Goal: Transaction & Acquisition: Purchase product/service

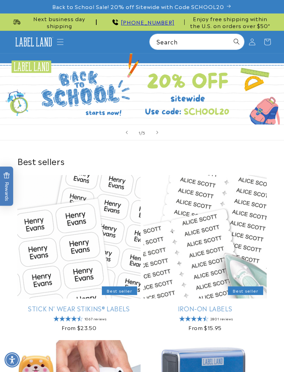
click at [64, 43] on span "Menu" at bounding box center [60, 41] width 15 height 15
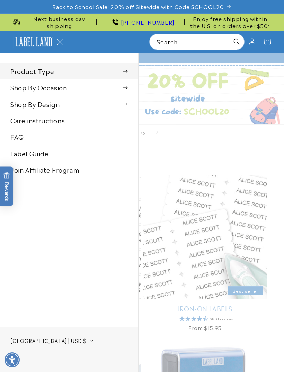
click at [129, 77] on summary "Product Type" at bounding box center [69, 71] width 138 height 16
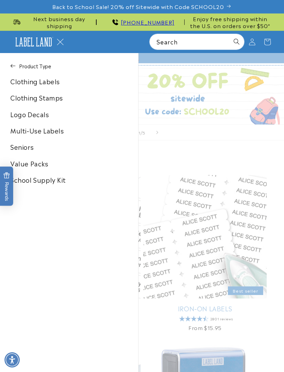
click at [61, 81] on link "Clothing Labels" at bounding box center [69, 81] width 138 height 16
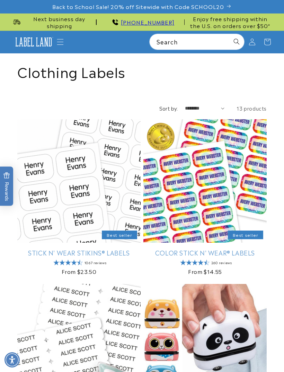
click at [61, 37] on span "Menu" at bounding box center [60, 41] width 15 height 15
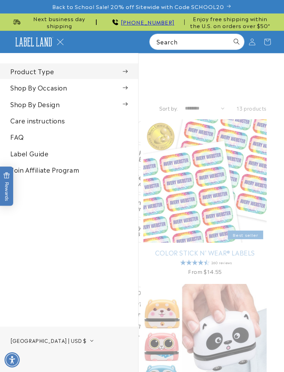
click at [128, 73] on summary "Product Type" at bounding box center [69, 71] width 138 height 16
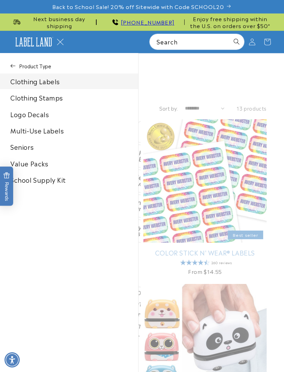
click at [80, 104] on link "Clothing Stamps" at bounding box center [69, 98] width 138 height 16
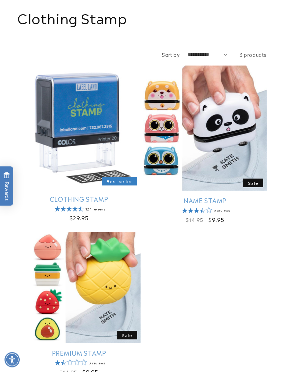
scroll to position [58, 0]
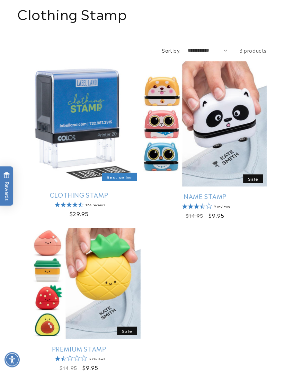
click at [110, 345] on link "Premium Stamp" at bounding box center [78, 349] width 123 height 8
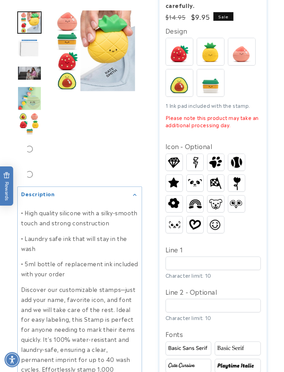
scroll to position [198, 0]
click at [196, 219] on img at bounding box center [195, 224] width 17 height 13
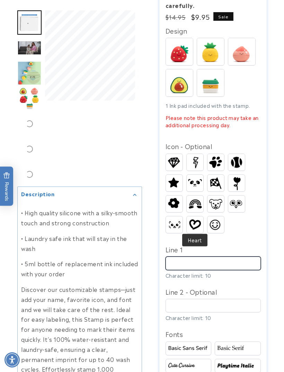
click at [227, 259] on input "Line 1" at bounding box center [213, 264] width 95 height 14
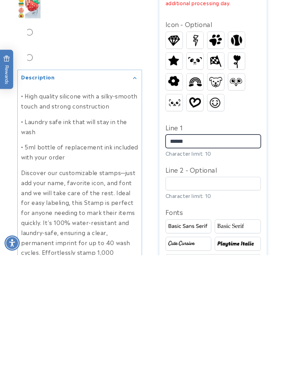
type input "******"
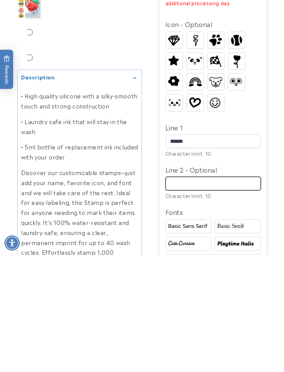
click at [223, 294] on input "Line 2 - Optional" at bounding box center [213, 301] width 95 height 14
type input "**********"
click at [272, 238] on div at bounding box center [142, 288] width 284 height 850
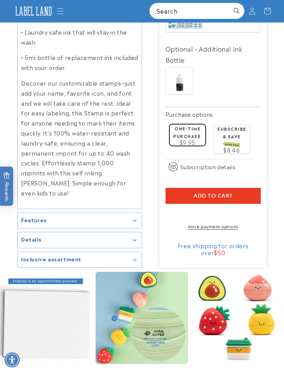
scroll to position [648, 0]
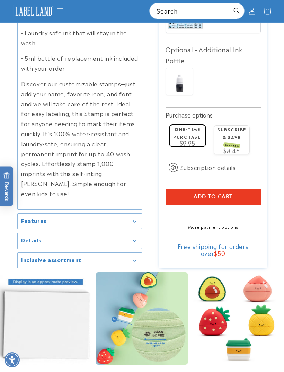
click at [239, 199] on button "Add to cart" at bounding box center [213, 197] width 95 height 16
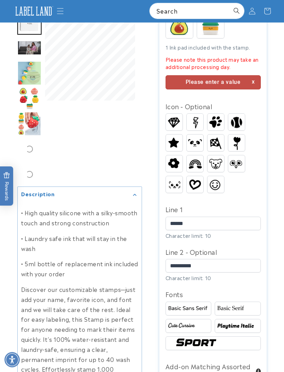
scroll to position [185, 0]
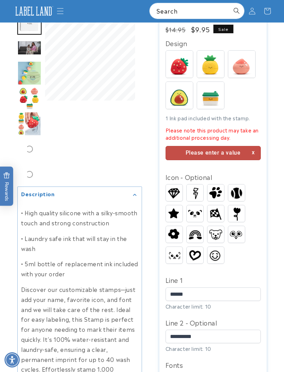
click at [185, 60] on img at bounding box center [179, 64] width 27 height 27
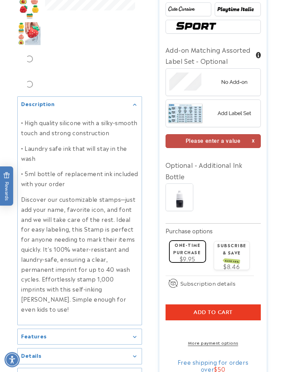
scroll to position [556, 0]
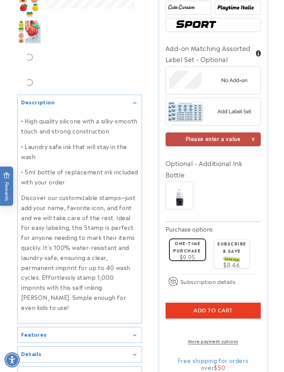
click at [222, 311] on span "Add to cart" at bounding box center [213, 310] width 39 height 6
click at [234, 304] on button "Add to cart" at bounding box center [213, 311] width 95 height 16
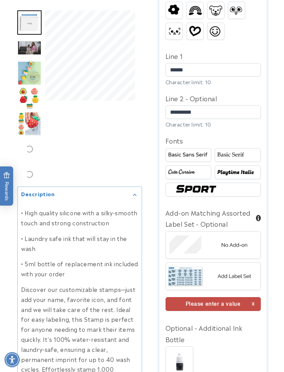
scroll to position [391, 0]
click at [239, 242] on img at bounding box center [213, 245] width 95 height 24
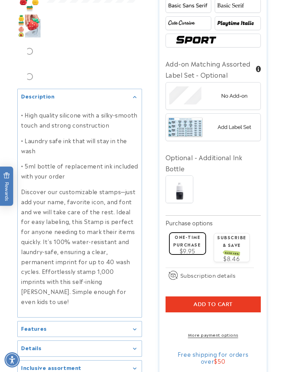
scroll to position [544, 0]
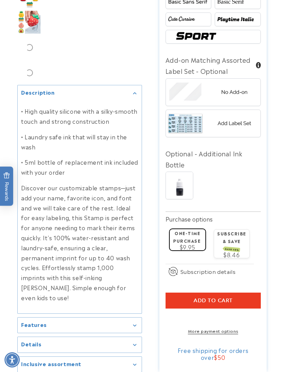
click at [221, 298] on span "Add to cart" at bounding box center [213, 300] width 39 height 6
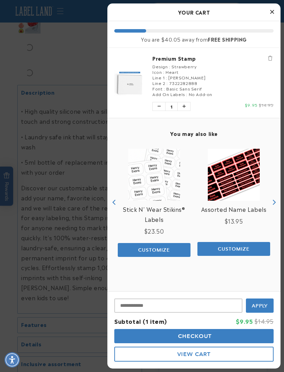
click at [270, 14] on icon "Close Cart" at bounding box center [272, 12] width 4 height 6
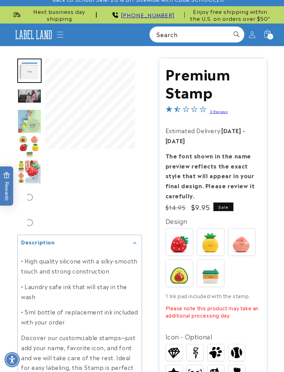
scroll to position [0, 0]
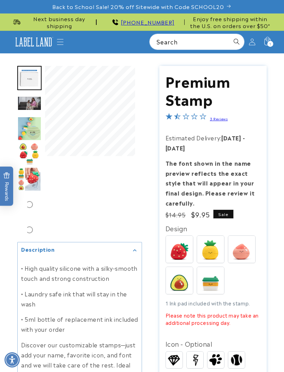
click at [59, 40] on icon "Menu" at bounding box center [60, 41] width 7 height 7
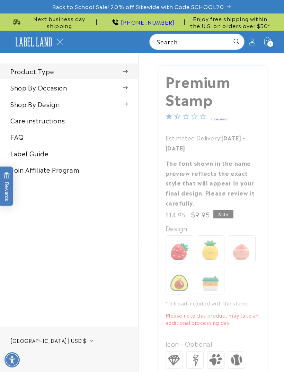
click at [129, 73] on summary "Product Type" at bounding box center [69, 71] width 138 height 16
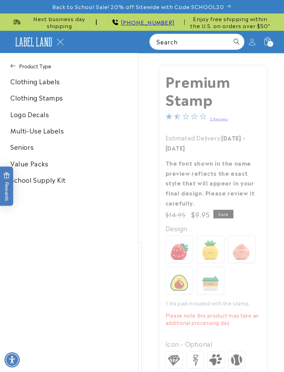
click at [60, 182] on link "School Supply Kit" at bounding box center [69, 180] width 138 height 16
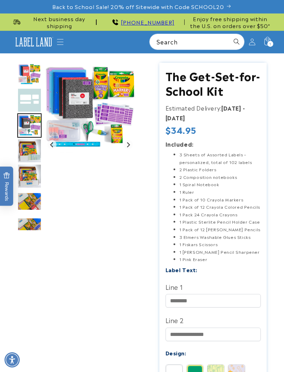
click at [57, 48] on span "Menu" at bounding box center [60, 41] width 15 height 15
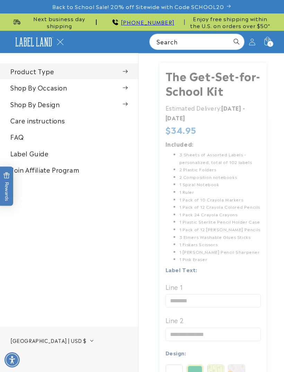
click at [127, 74] on span at bounding box center [125, 71] width 5 height 7
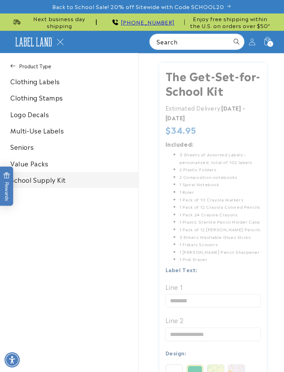
click at [60, 132] on link "Multi-Use Labels" at bounding box center [69, 131] width 138 height 16
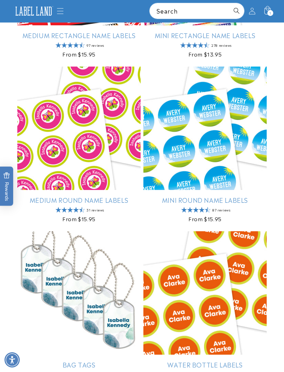
scroll to position [870, 0]
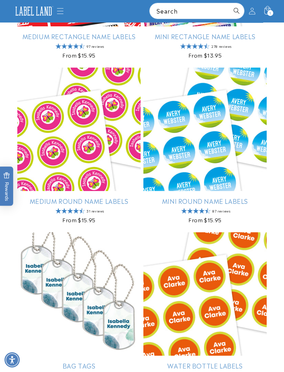
click at [266, 11] on icon at bounding box center [267, 10] width 15 height 15
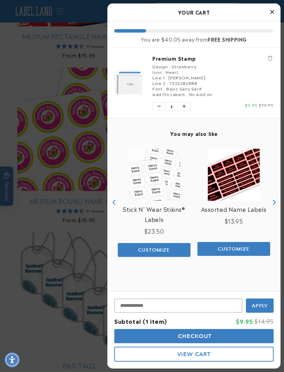
click at [183, 77] on span "[PERSON_NAME]" at bounding box center [186, 77] width 37 height 6
click at [171, 61] on link "Premium Stamp" at bounding box center [213, 58] width 121 height 7
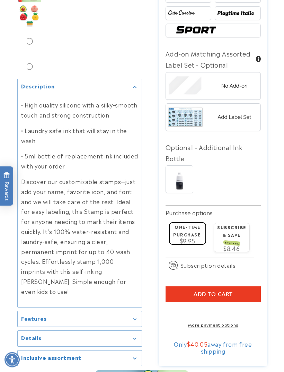
scroll to position [550, 0]
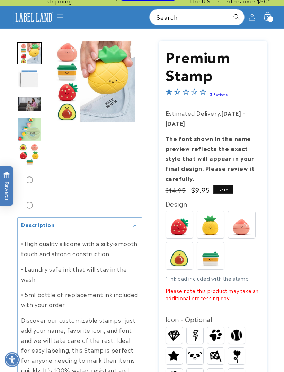
click at [59, 21] on span "Menu" at bounding box center [60, 17] width 15 height 15
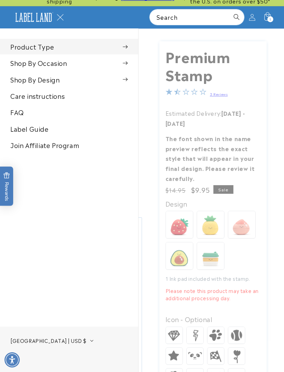
click at [129, 44] on summary "Product Type" at bounding box center [69, 47] width 138 height 16
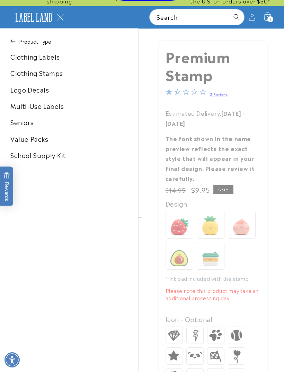
click at [57, 110] on link "Multi-Use Labels" at bounding box center [69, 106] width 138 height 16
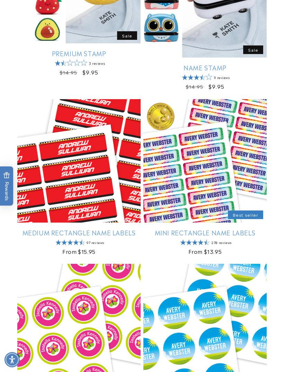
scroll to position [674, 0]
click at [218, 228] on link "Mini Rectangle Name Labels" at bounding box center [205, 232] width 123 height 8
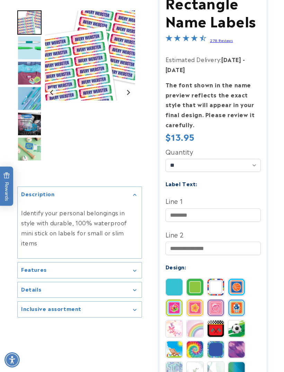
scroll to position [112, 0]
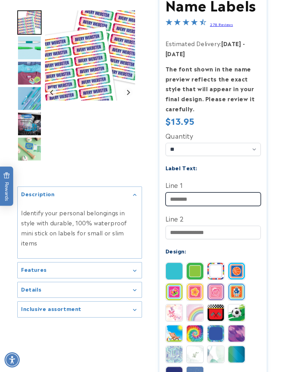
click at [201, 195] on input "Line 1" at bounding box center [213, 199] width 95 height 14
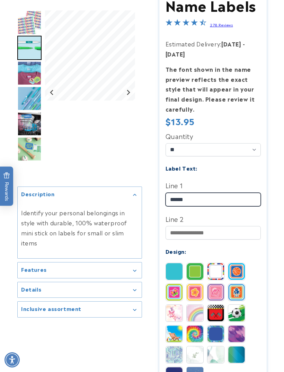
type input "******"
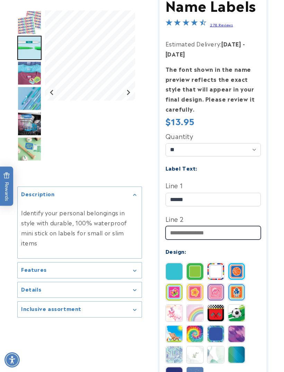
click at [218, 231] on input "Line 2" at bounding box center [213, 233] width 95 height 14
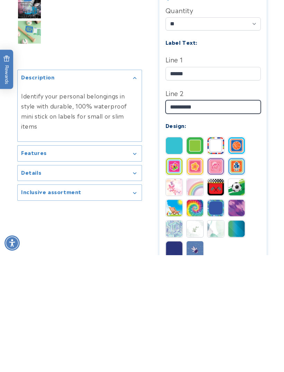
scroll to position [125, 0]
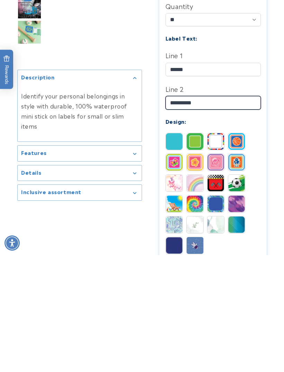
type input "**********"
click at [175, 292] on img at bounding box center [174, 300] width 17 height 17
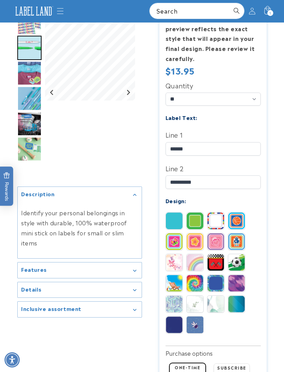
scroll to position [162, 0]
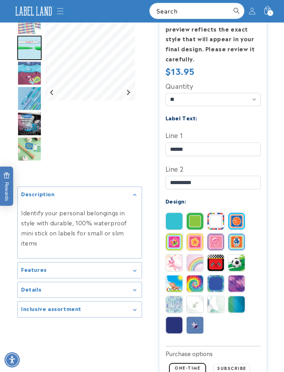
click at [177, 218] on img at bounding box center [174, 221] width 17 height 17
click at [241, 285] on img at bounding box center [236, 283] width 17 height 17
click at [176, 257] on img at bounding box center [174, 262] width 17 height 17
click at [215, 239] on img at bounding box center [216, 242] width 17 height 17
click at [174, 244] on img at bounding box center [174, 242] width 17 height 17
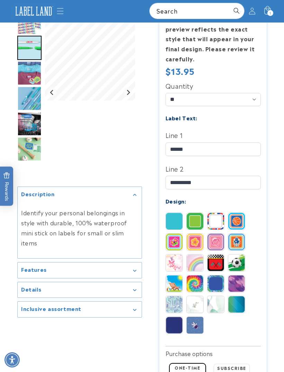
click at [202, 237] on img at bounding box center [195, 242] width 17 height 17
click at [197, 263] on img at bounding box center [195, 262] width 17 height 17
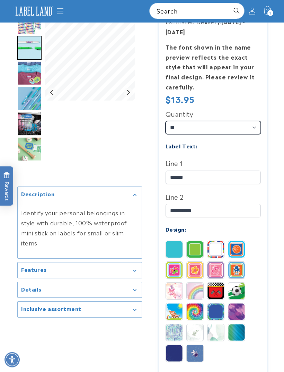
click at [243, 125] on select "** ** **" at bounding box center [213, 127] width 95 height 13
select select "**"
click at [216, 246] on img at bounding box center [216, 249] width 17 height 17
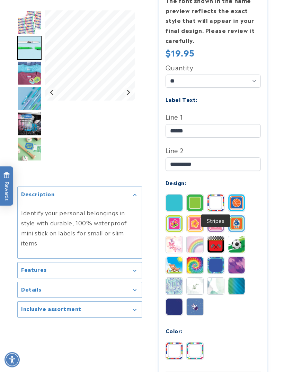
scroll to position [182, 0]
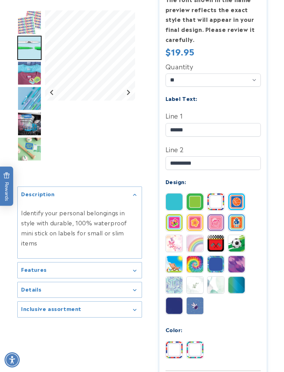
click at [197, 266] on img at bounding box center [195, 264] width 17 height 17
click at [174, 285] on img at bounding box center [174, 285] width 17 height 17
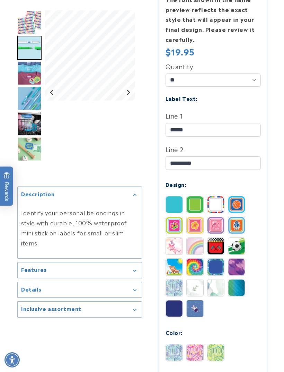
click at [178, 313] on img at bounding box center [174, 308] width 17 height 17
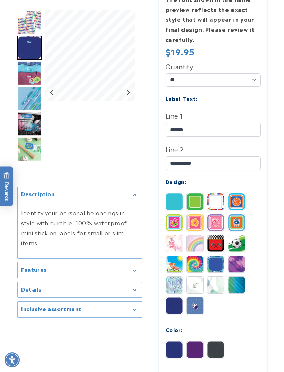
click at [178, 202] on img at bounding box center [174, 201] width 17 height 17
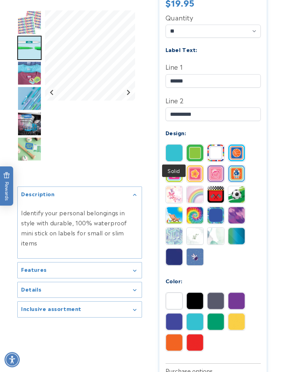
scroll to position [231, 0]
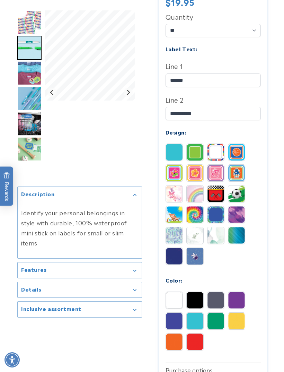
click at [238, 296] on img at bounding box center [236, 300] width 17 height 17
click at [216, 236] on img at bounding box center [216, 235] width 17 height 17
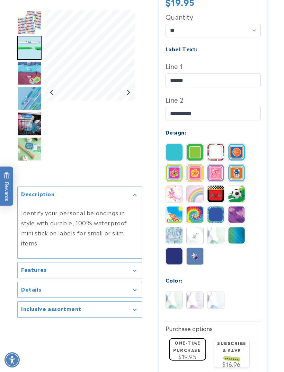
click at [195, 298] on img at bounding box center [195, 300] width 17 height 17
click at [220, 112] on input "**********" at bounding box center [213, 114] width 95 height 14
click at [180, 111] on input "**********" at bounding box center [213, 114] width 95 height 14
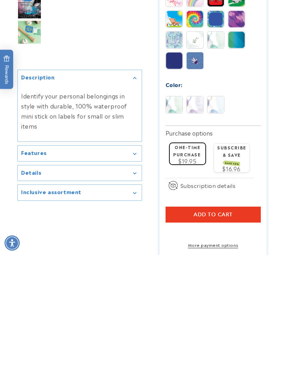
type input "**********"
click at [233, 323] on button "Add to cart" at bounding box center [213, 331] width 95 height 16
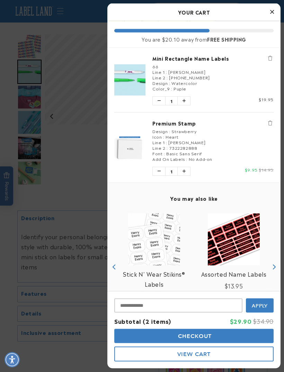
scroll to position [0, 0]
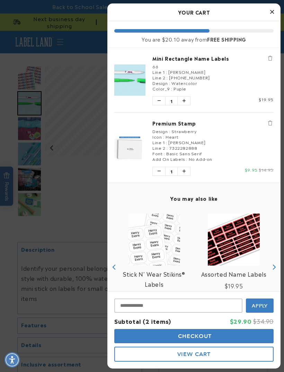
click at [221, 136] on div "Icon : Heart" at bounding box center [213, 137] width 121 height 6
click at [182, 139] on span "[PERSON_NAME]" at bounding box center [186, 142] width 37 height 6
click at [183, 122] on link "Premium Stamp" at bounding box center [213, 123] width 121 height 7
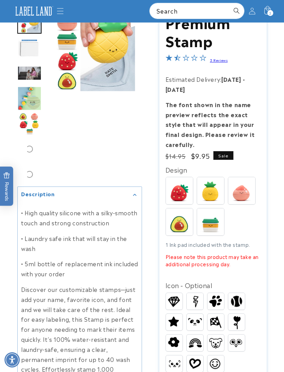
scroll to position [52, 0]
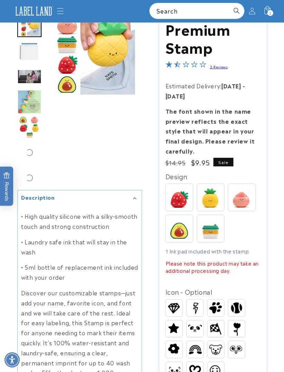
click at [183, 195] on img at bounding box center [179, 197] width 27 height 27
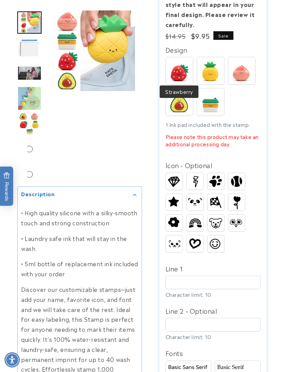
scroll to position [191, 0]
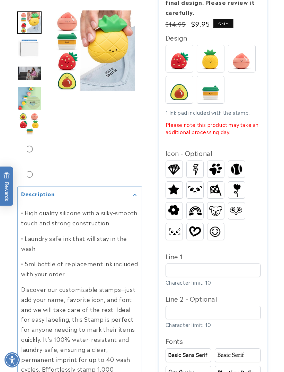
click at [193, 235] on img at bounding box center [195, 231] width 17 height 13
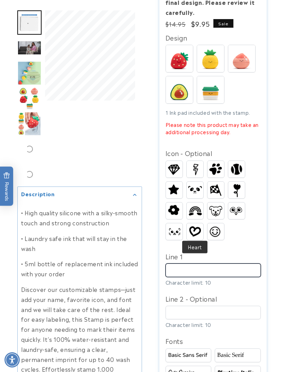
click at [197, 265] on input "Line 1" at bounding box center [213, 270] width 95 height 14
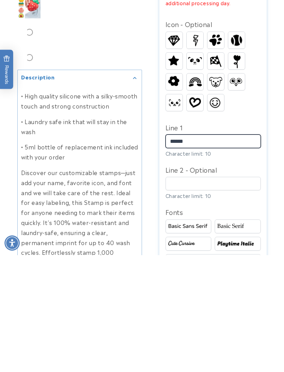
type input "******"
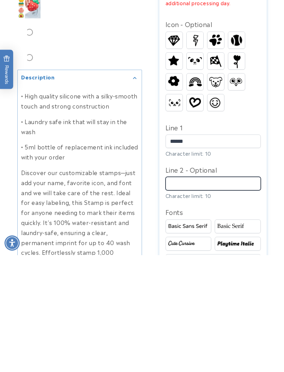
click at [237, 294] on input "Line 2 - Optional" at bounding box center [213, 301] width 95 height 14
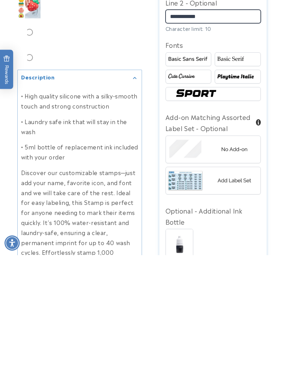
scroll to position [370, 0]
type input "**********"
click at [240, 254] on img at bounding box center [213, 266] width 95 height 24
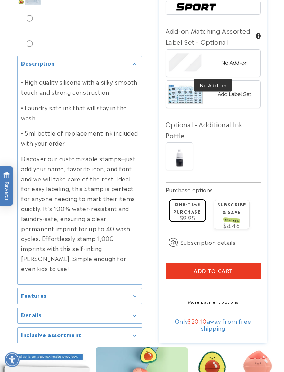
scroll to position [574, 0]
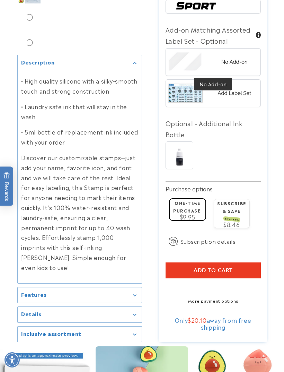
click at [210, 267] on span "Add to cart" at bounding box center [213, 270] width 39 height 6
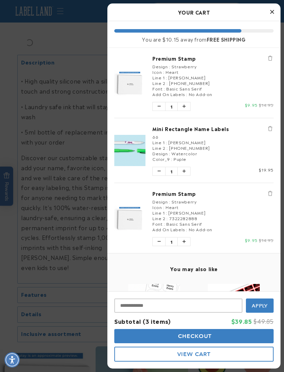
click at [267, 195] on button "Remove Premium Stamp" at bounding box center [270, 193] width 7 height 7
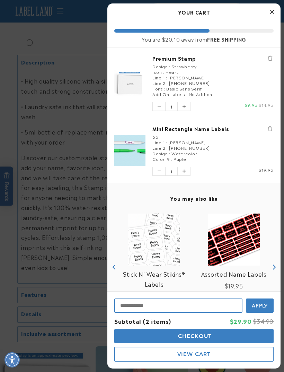
click at [199, 313] on input "Input Discount" at bounding box center [178, 305] width 128 height 14
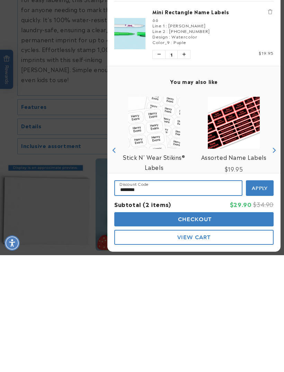
type input "********"
click at [261, 302] on span "Apply" at bounding box center [260, 305] width 16 height 6
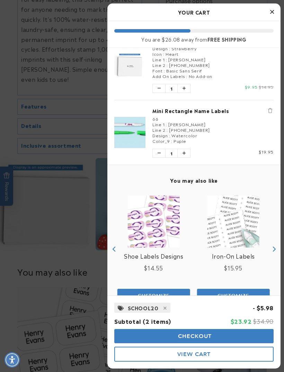
scroll to position [18, 0]
click at [215, 343] on button "Checkout" at bounding box center [193, 336] width 159 height 14
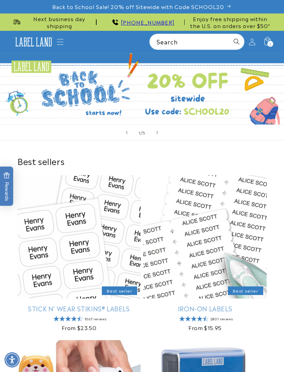
click at [268, 43] on div "2 2 items" at bounding box center [271, 44] width 6 height 6
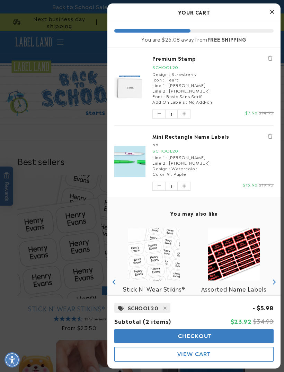
click at [178, 78] on div "Icon : Heart" at bounding box center [213, 80] width 121 height 6
click at [177, 58] on link "Premium Stamp" at bounding box center [213, 58] width 121 height 7
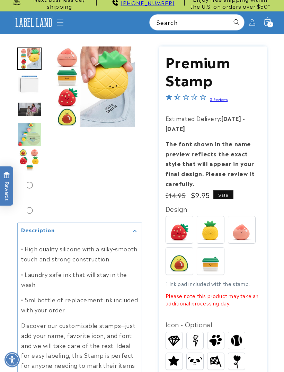
scroll to position [20, 0]
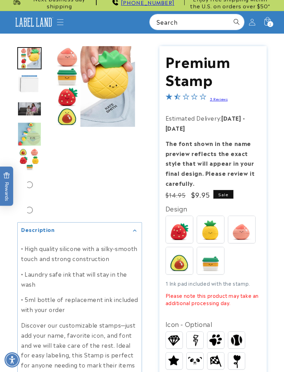
click at [38, 81] on img "Go to slide 2" at bounding box center [29, 83] width 24 height 24
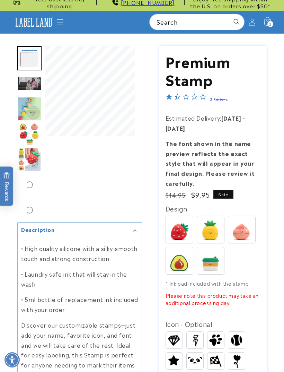
click at [35, 84] on img "Go to slide 3" at bounding box center [29, 83] width 24 height 14
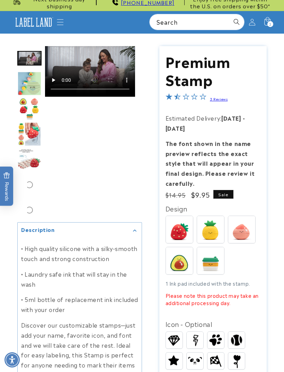
click at [34, 126] on img "Go to slide 6" at bounding box center [30, 134] width 24 height 24
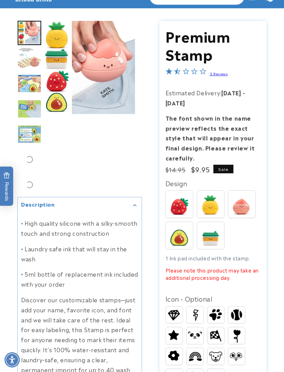
scroll to position [0, 0]
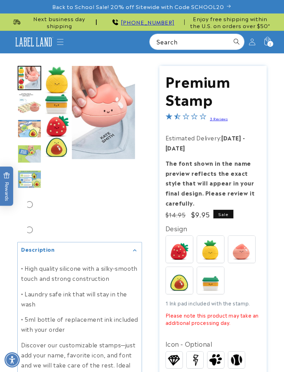
click at [269, 42] on div "2 2 items" at bounding box center [271, 44] width 6 height 6
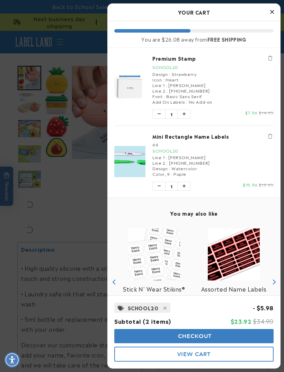
click at [138, 157] on img "product" at bounding box center [129, 161] width 31 height 31
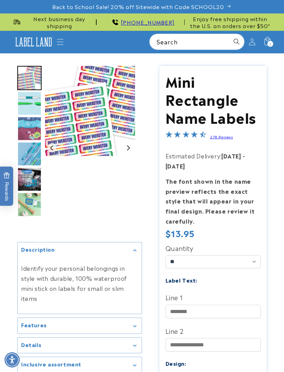
click at [38, 105] on img "Go to slide 2" at bounding box center [29, 103] width 24 height 24
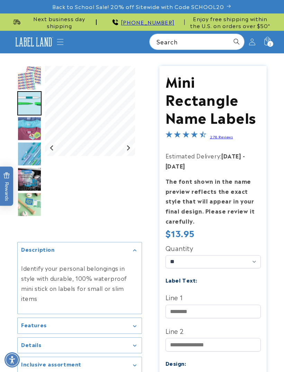
click at [28, 130] on img "Go to slide 3" at bounding box center [29, 128] width 24 height 24
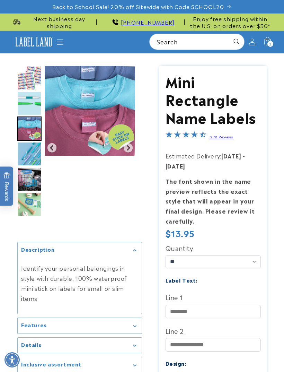
click at [32, 142] on img "Go to slide 4" at bounding box center [29, 154] width 24 height 24
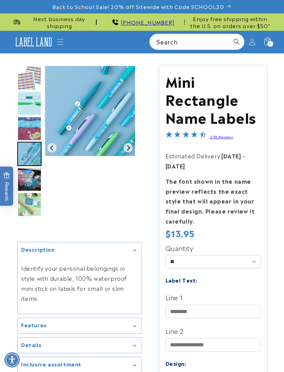
click at [32, 178] on img "Go to slide 5" at bounding box center [29, 179] width 24 height 24
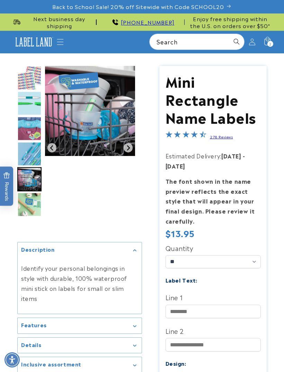
click at [36, 135] on img "Go to slide 3" at bounding box center [29, 128] width 24 height 24
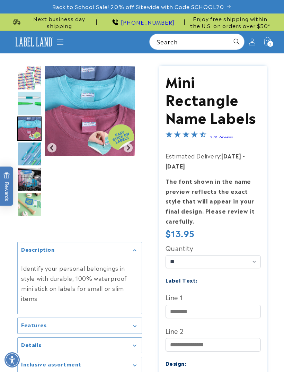
click at [34, 151] on img "Go to slide 4" at bounding box center [29, 154] width 24 height 24
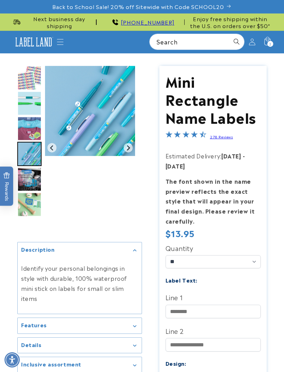
click at [34, 179] on img "Go to slide 5" at bounding box center [29, 179] width 24 height 24
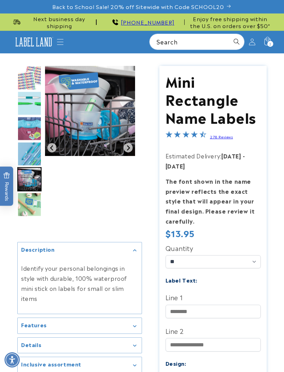
click at [34, 203] on img "Go to slide 6" at bounding box center [29, 204] width 24 height 24
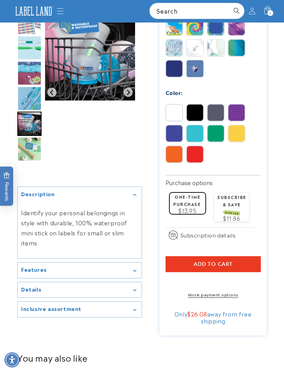
scroll to position [399, 0]
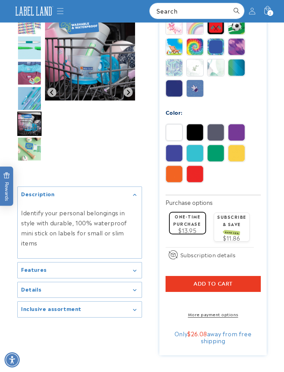
click at [268, 9] on icon at bounding box center [267, 10] width 15 height 15
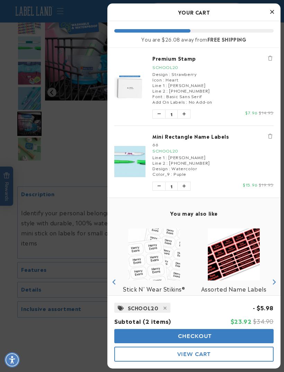
click at [270, 135] on icon "Remove Mini Rectangle Name Labels" at bounding box center [270, 136] width 4 height 5
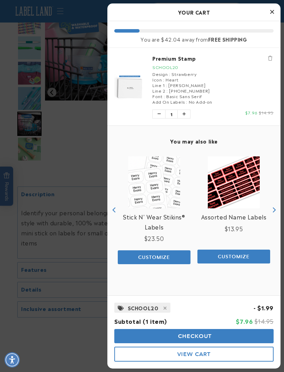
click at [167, 308] on span at bounding box center [165, 307] width 10 height 9
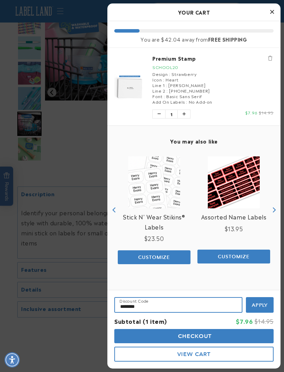
click at [210, 305] on input "********" at bounding box center [178, 305] width 128 height 16
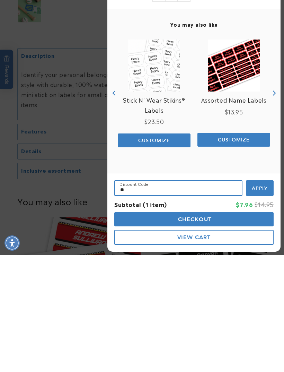
type input "*"
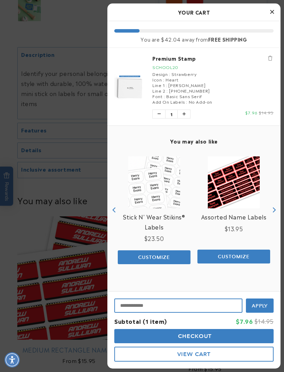
scroll to position [636, 0]
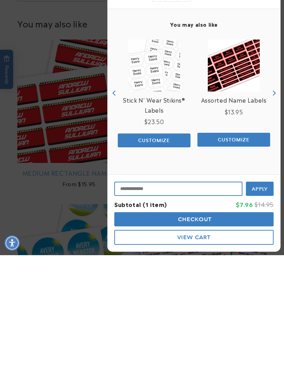
paste input "**********"
type input "**********"
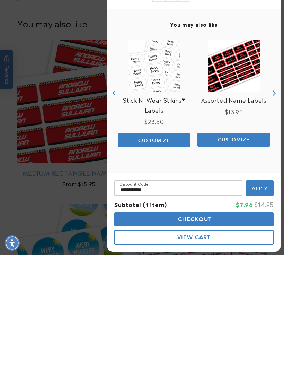
click at [260, 302] on span "Apply" at bounding box center [260, 305] width 16 height 6
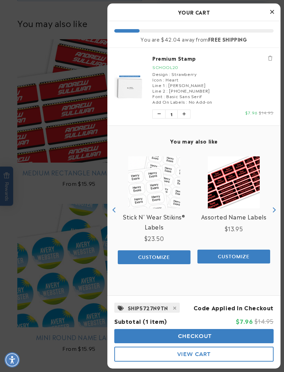
click at [156, 335] on button "Checkout" at bounding box center [193, 336] width 159 height 14
